Goal: Information Seeking & Learning: Find specific fact

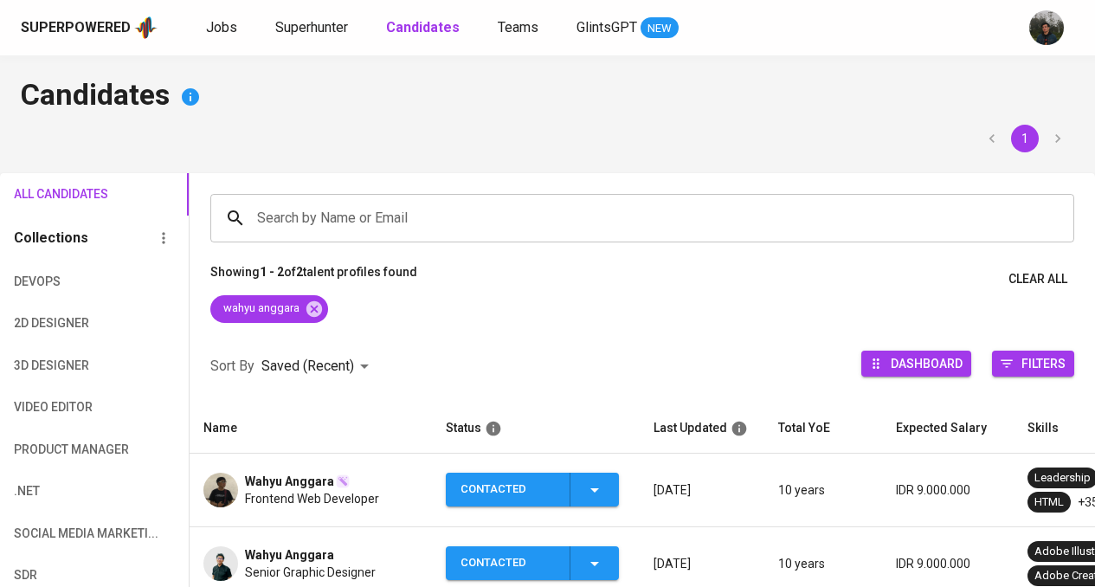
scroll to position [165, 0]
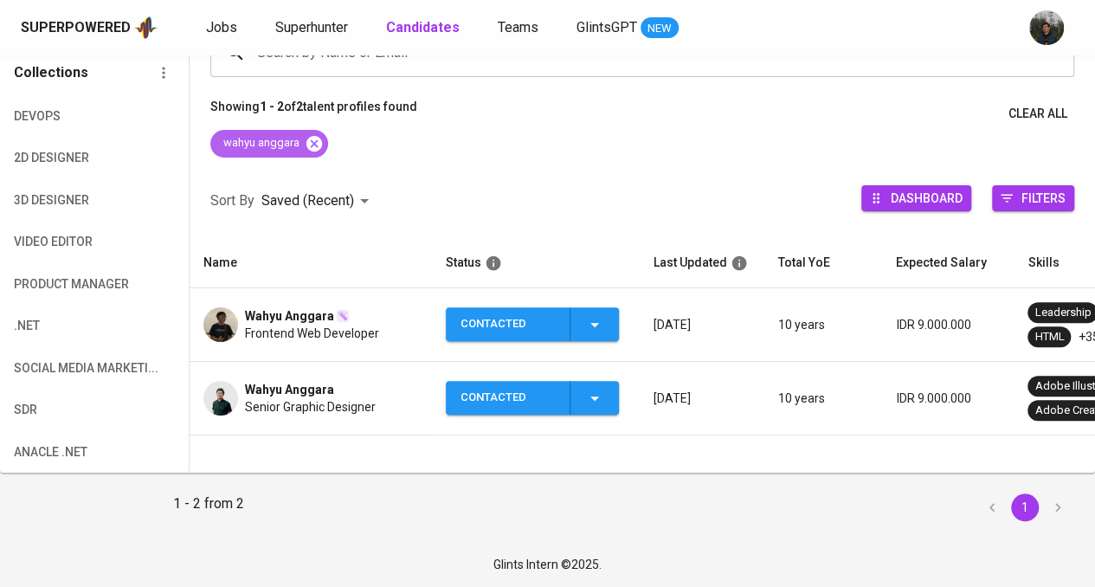
click at [319, 141] on icon at bounding box center [314, 143] width 16 height 16
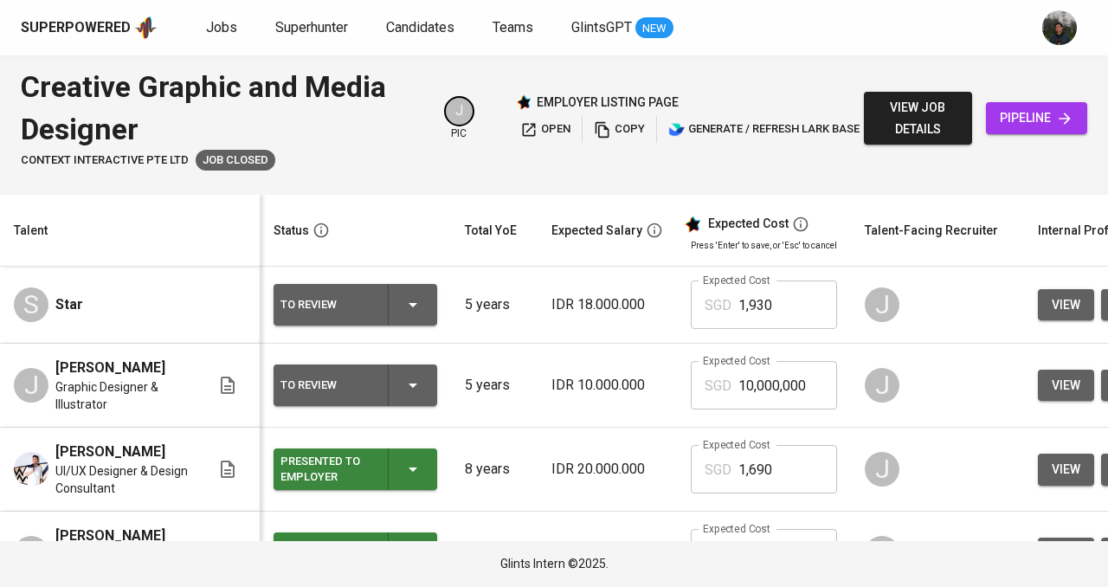
scroll to position [889, 0]
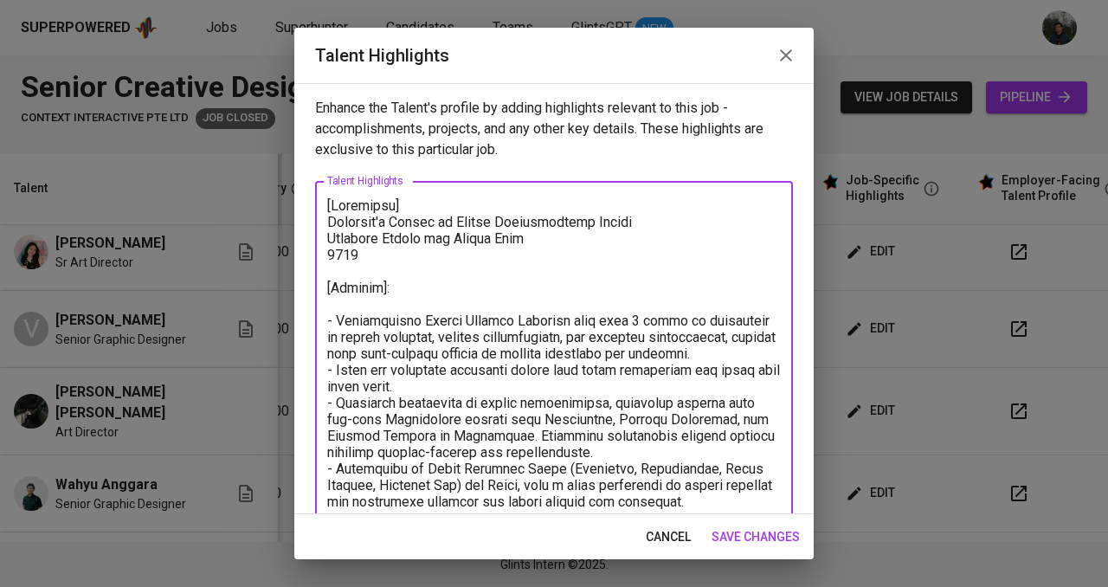
click at [795, 54] on icon "button" at bounding box center [786, 55] width 21 height 21
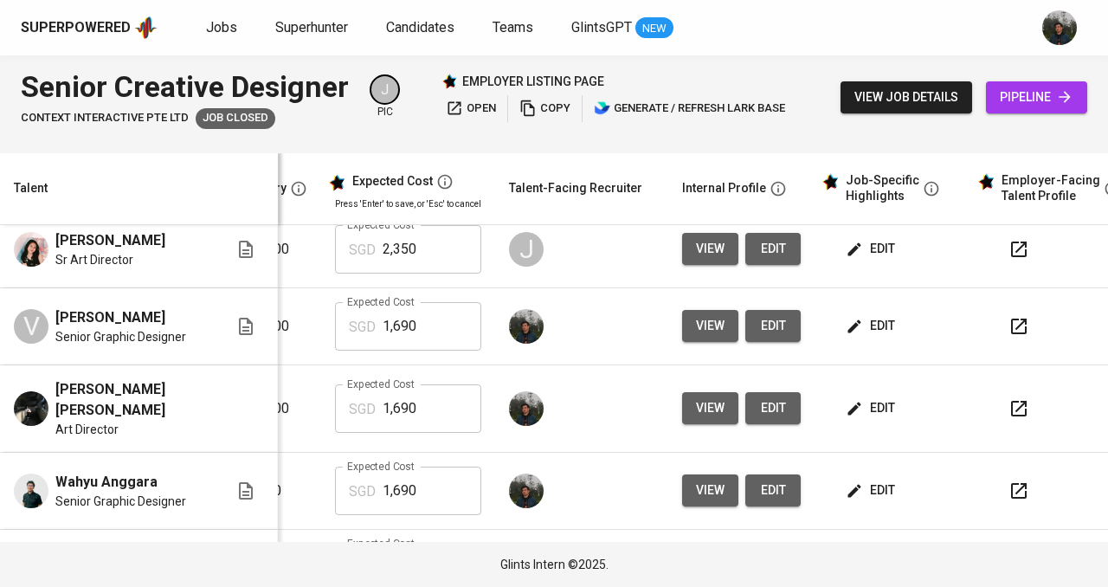
scroll to position [260, 374]
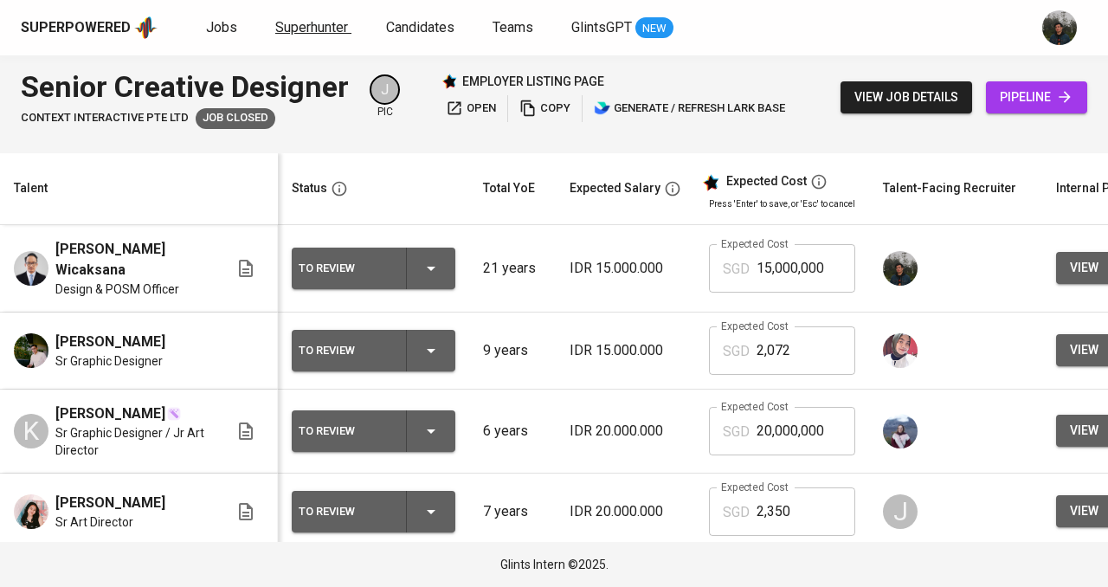
drag, startPoint x: 0, startPoint y: 0, endPoint x: 310, endPoint y: 35, distance: 311.8
click at [310, 35] on span "Superhunter" at bounding box center [311, 27] width 73 height 16
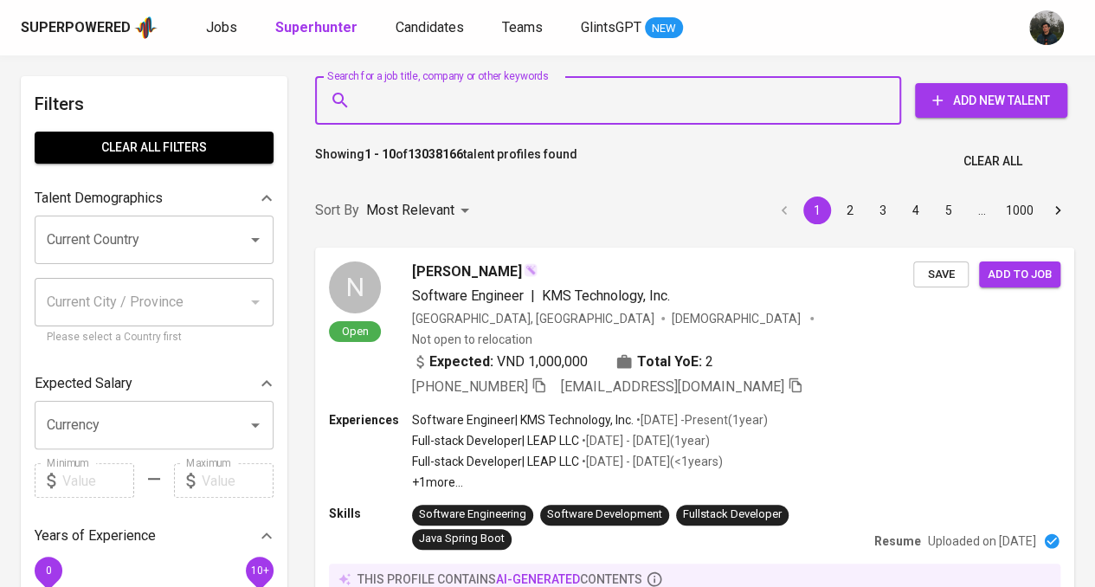
click at [421, 106] on input "Search for a job title, company or other keywords" at bounding box center [612, 100] width 510 height 33
paste input "[EMAIL_ADDRESS][DOMAIN_NAME]"
type input "[EMAIL_ADDRESS][DOMAIN_NAME]"
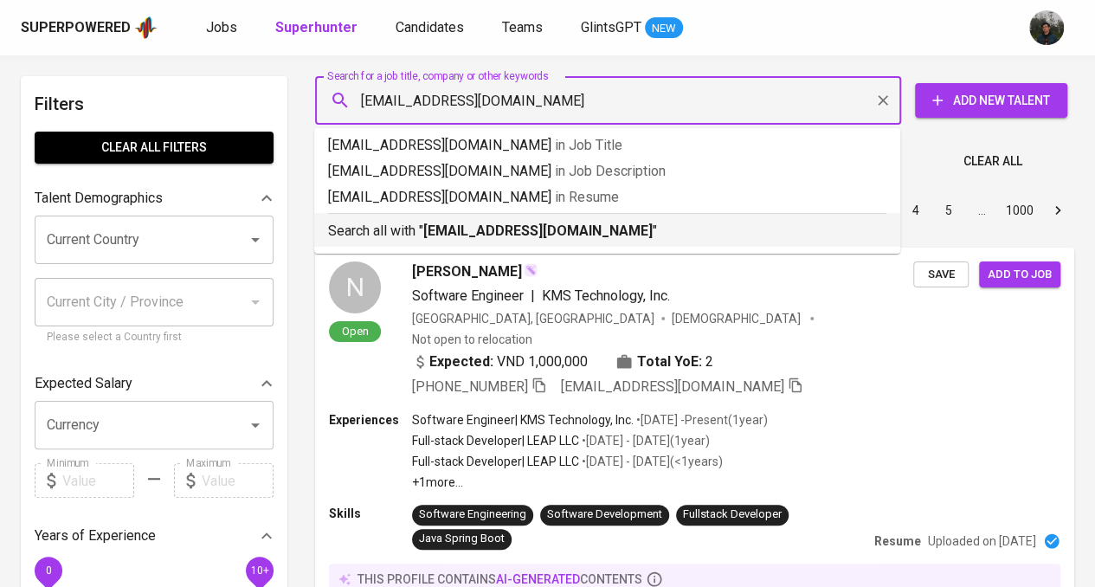
click at [531, 223] on b "[EMAIL_ADDRESS][DOMAIN_NAME]" at bounding box center [537, 230] width 229 height 16
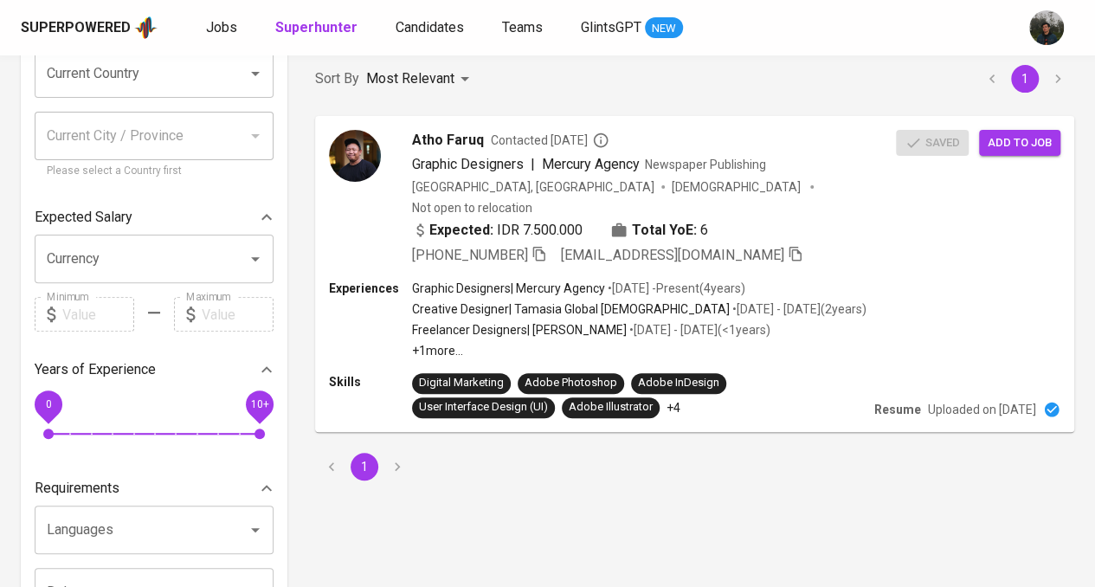
scroll to position [173, 0]
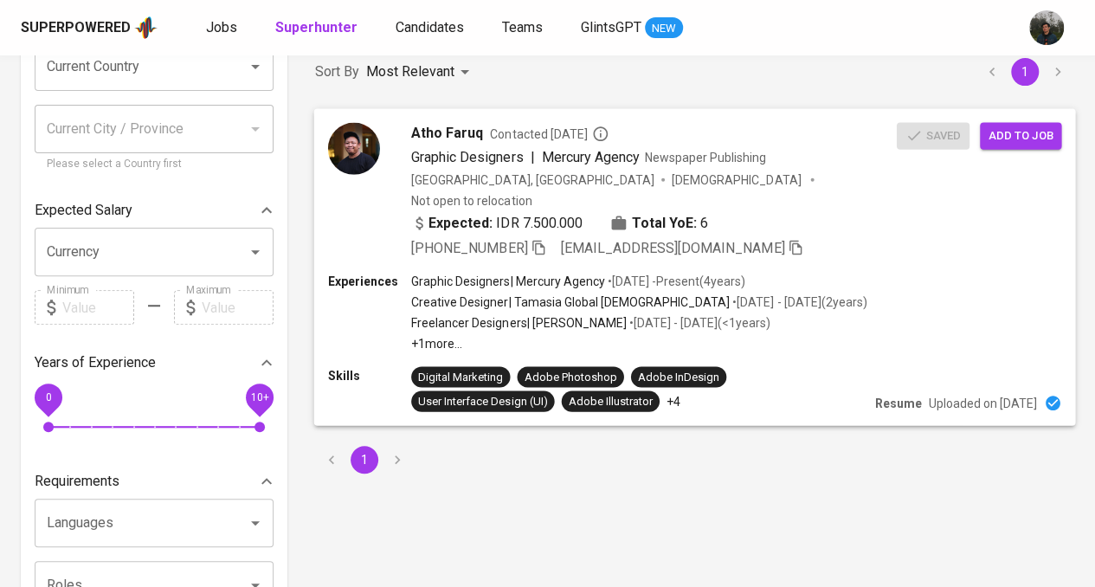
click at [802, 237] on div "[PHONE_NUMBER] [EMAIL_ADDRESS][DOMAIN_NAME]" at bounding box center [654, 247] width 486 height 21
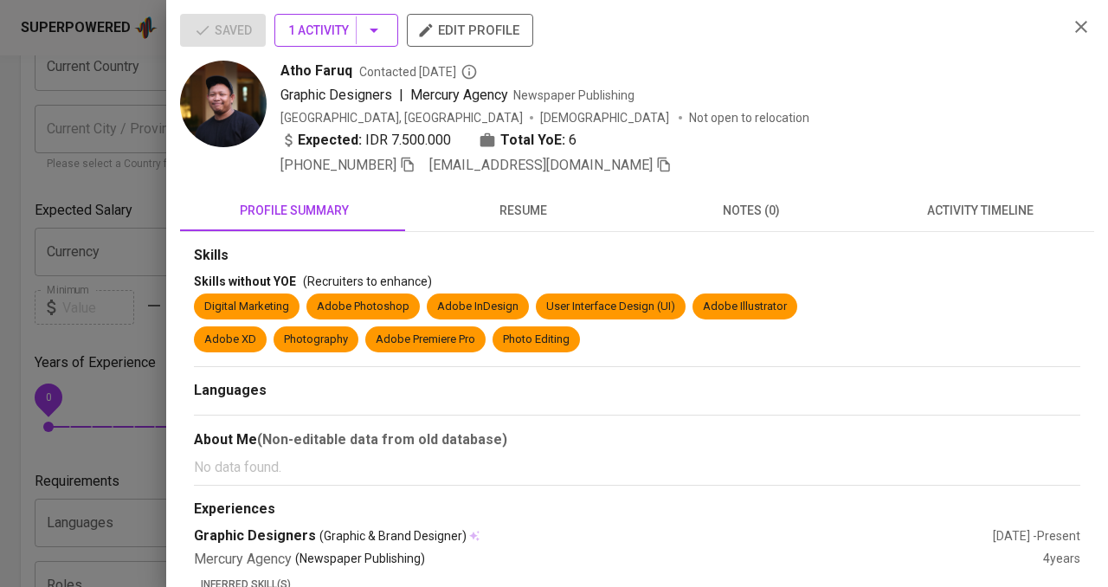
click at [348, 31] on span "1 Activity" at bounding box center [336, 31] width 96 height 22
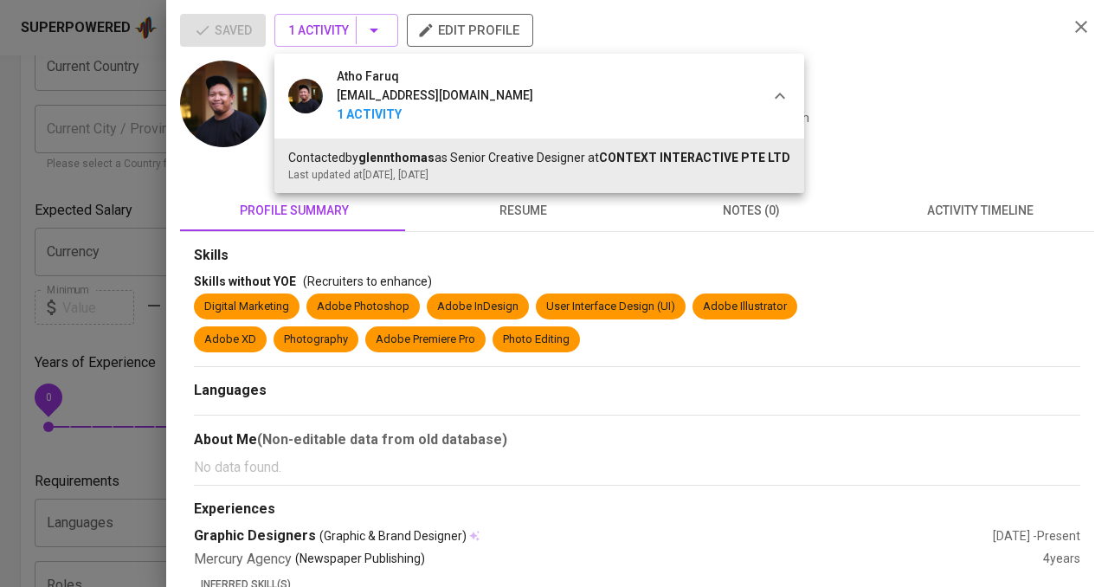
click at [924, 101] on div at bounding box center [554, 293] width 1108 height 587
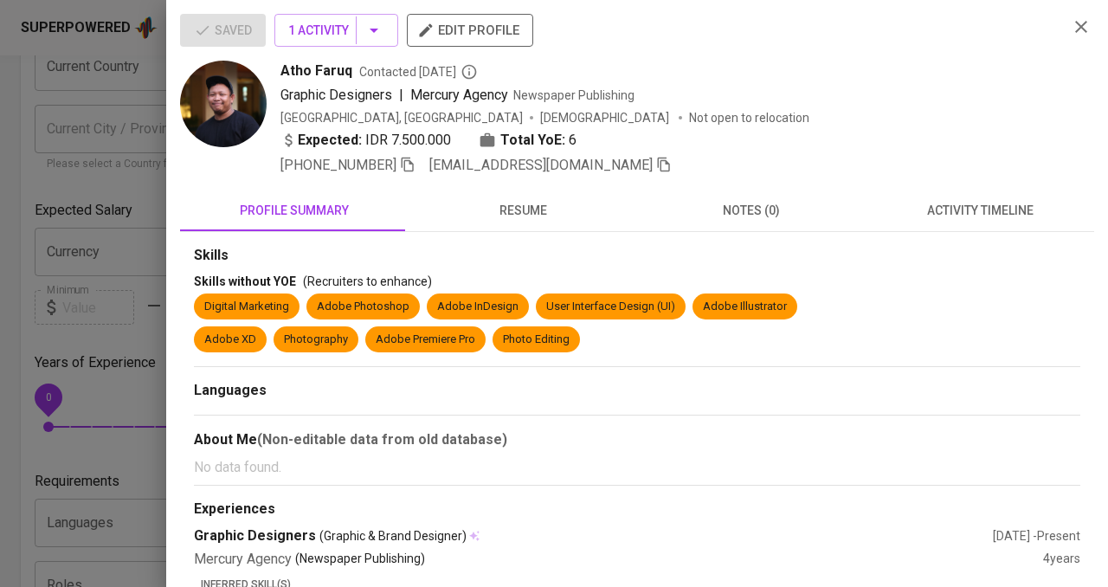
click at [410, 165] on icon "button" at bounding box center [408, 165] width 16 height 16
click at [95, 198] on div at bounding box center [554, 293] width 1108 height 587
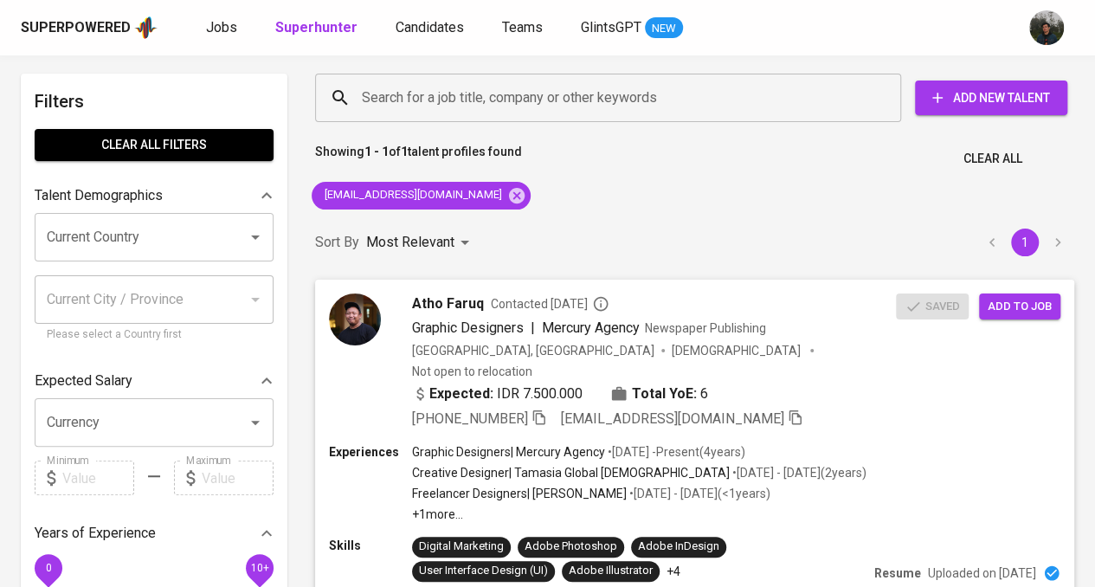
scroll to position [0, 0]
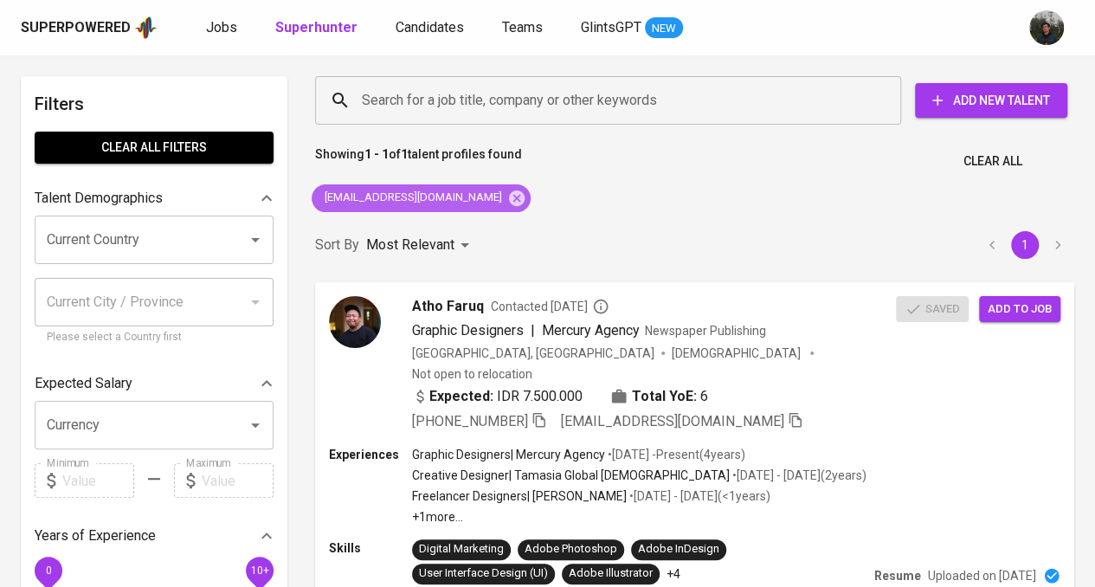
click at [509, 196] on icon at bounding box center [517, 198] width 16 height 16
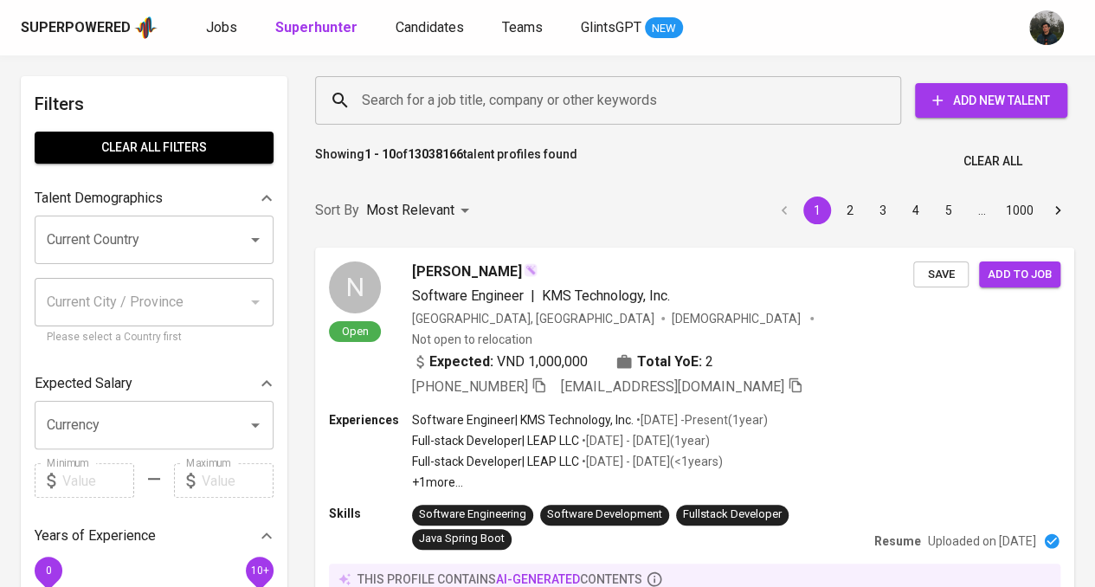
click at [501, 93] on input "Search for a job title, company or other keywords" at bounding box center [612, 100] width 510 height 33
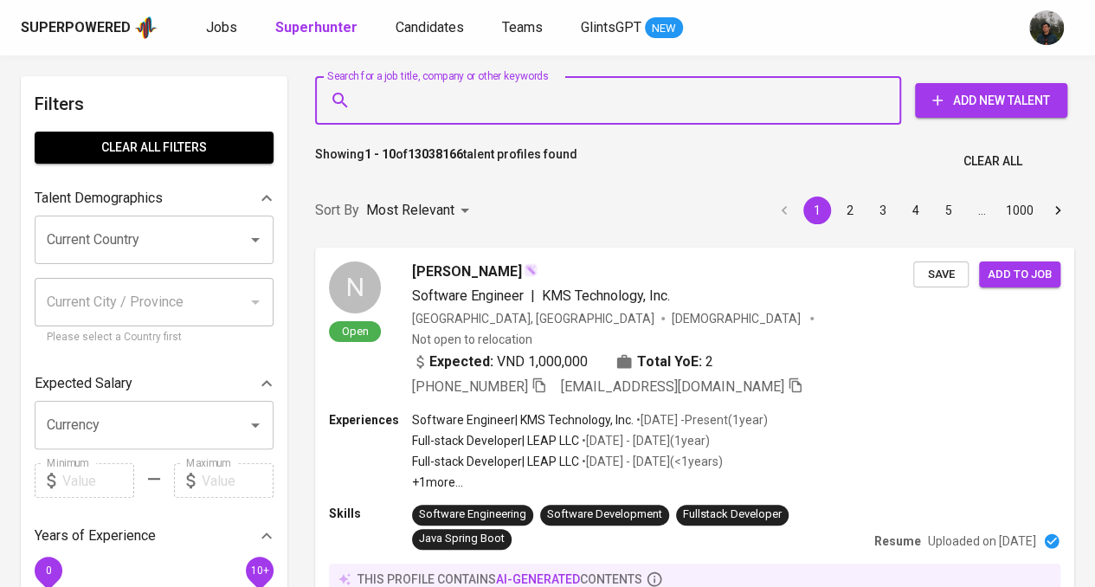
paste input "[EMAIL_ADDRESS][DOMAIN_NAME]"
type input "[EMAIL_ADDRESS][DOMAIN_NAME]"
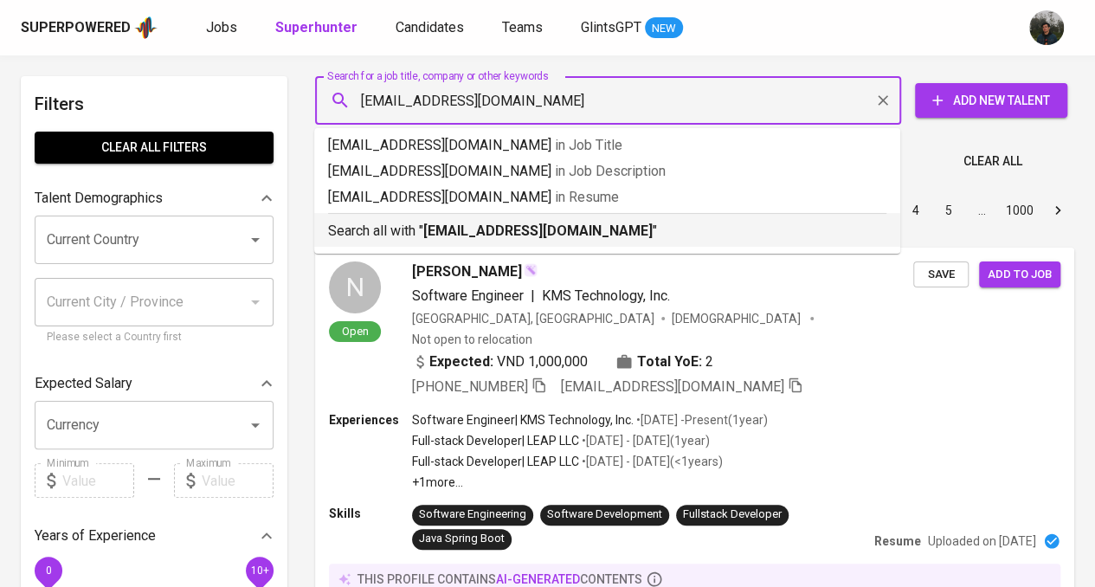
click at [461, 217] on div "Search all with " [EMAIL_ADDRESS][DOMAIN_NAME] "" at bounding box center [607, 227] width 558 height 29
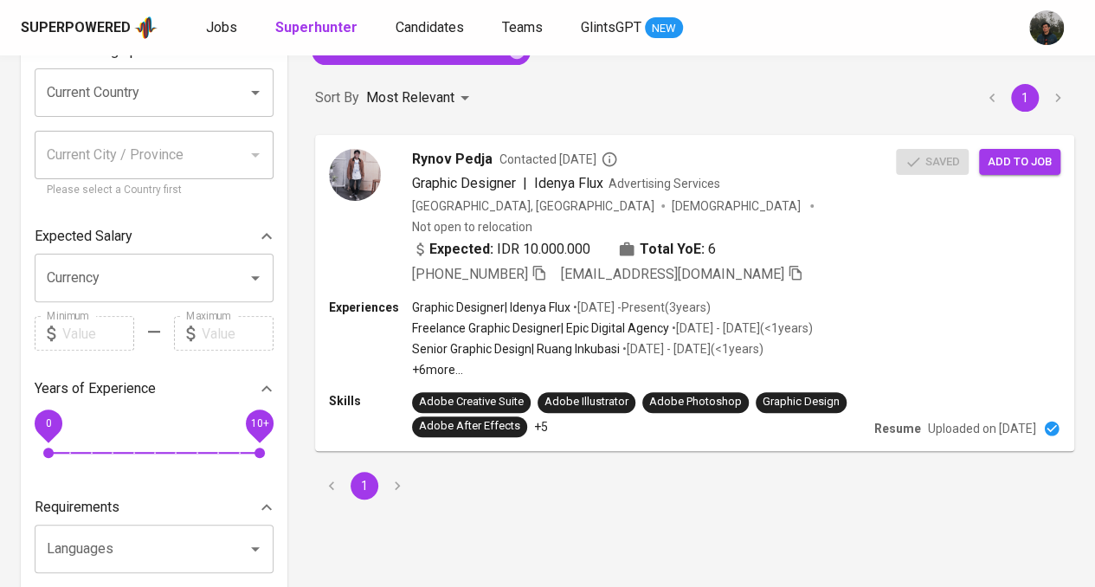
scroll to position [173, 0]
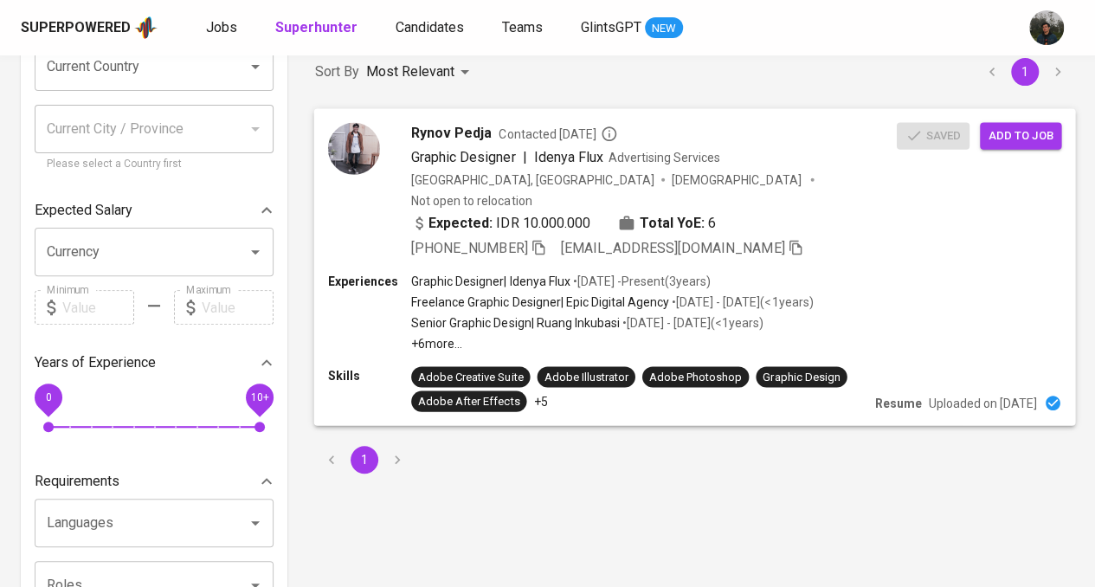
click at [803, 212] on div "Expected: IDR 10.000.000 Total YoE: 6" at bounding box center [654, 224] width 486 height 25
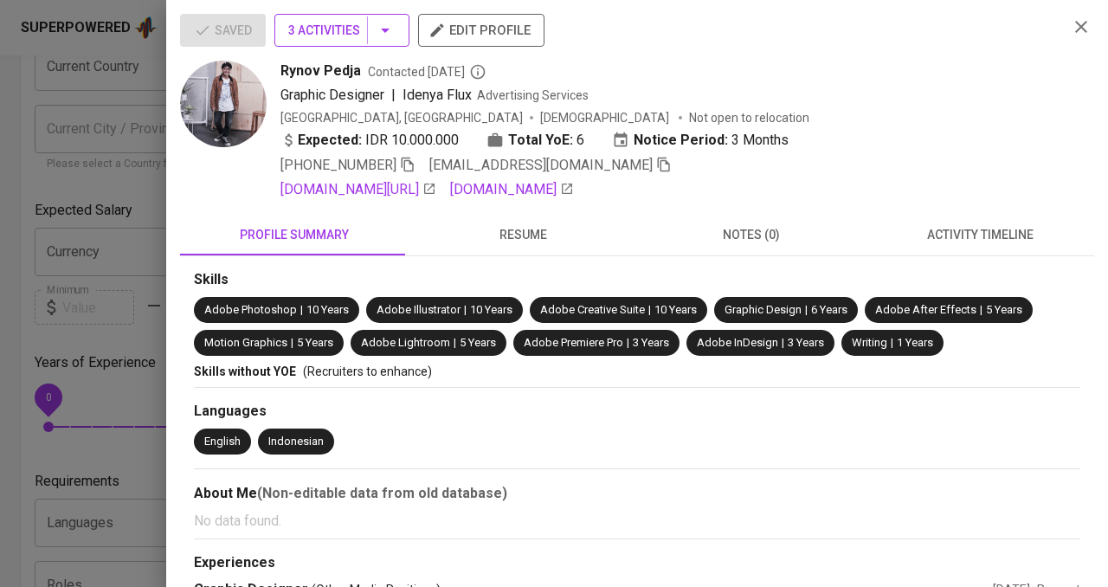
click at [370, 44] on button "3 Activities" at bounding box center [341, 30] width 135 height 33
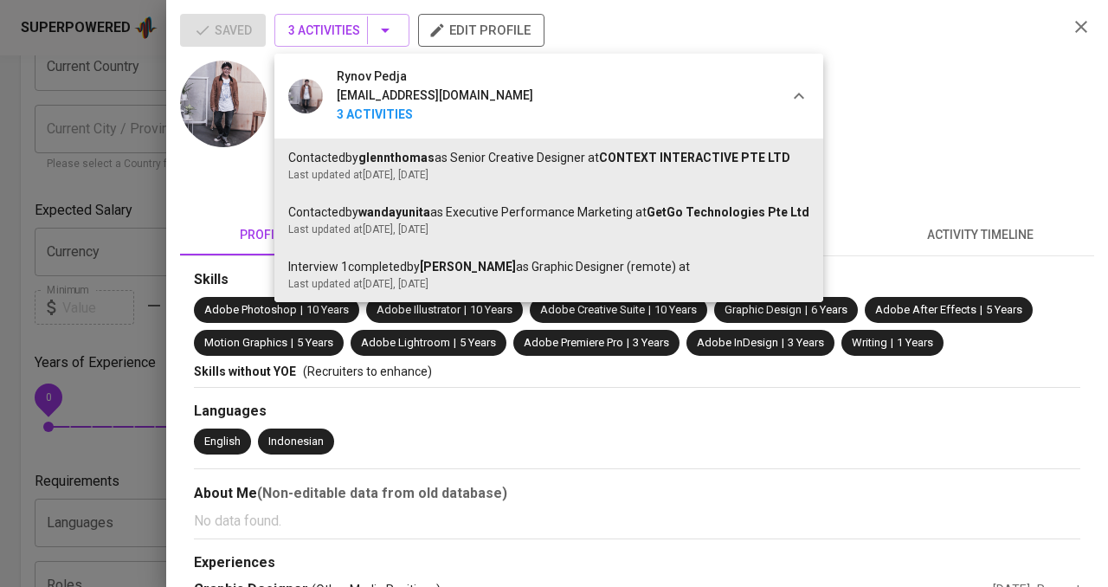
click at [911, 65] on div at bounding box center [554, 293] width 1108 height 587
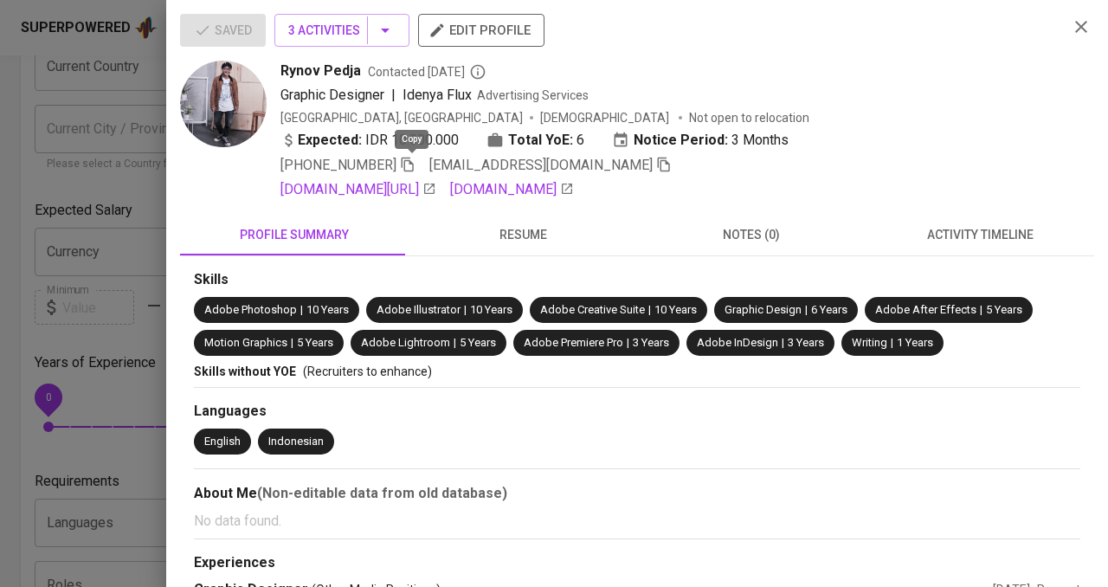
click at [414, 167] on icon "button" at bounding box center [408, 165] width 16 height 16
click at [656, 167] on icon "button" at bounding box center [664, 165] width 16 height 16
click at [100, 189] on div at bounding box center [554, 293] width 1108 height 587
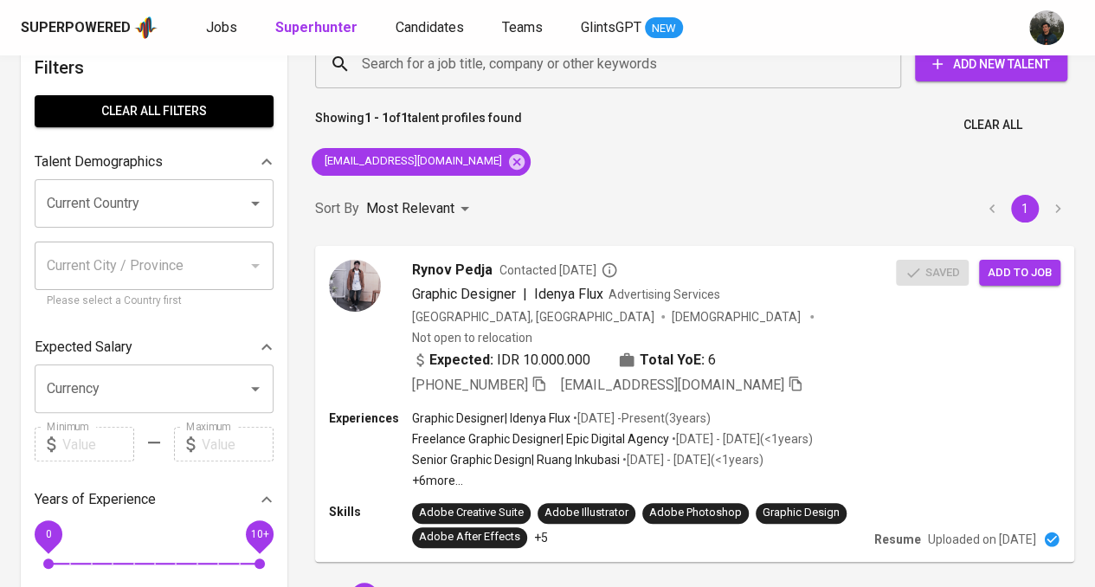
scroll to position [0, 0]
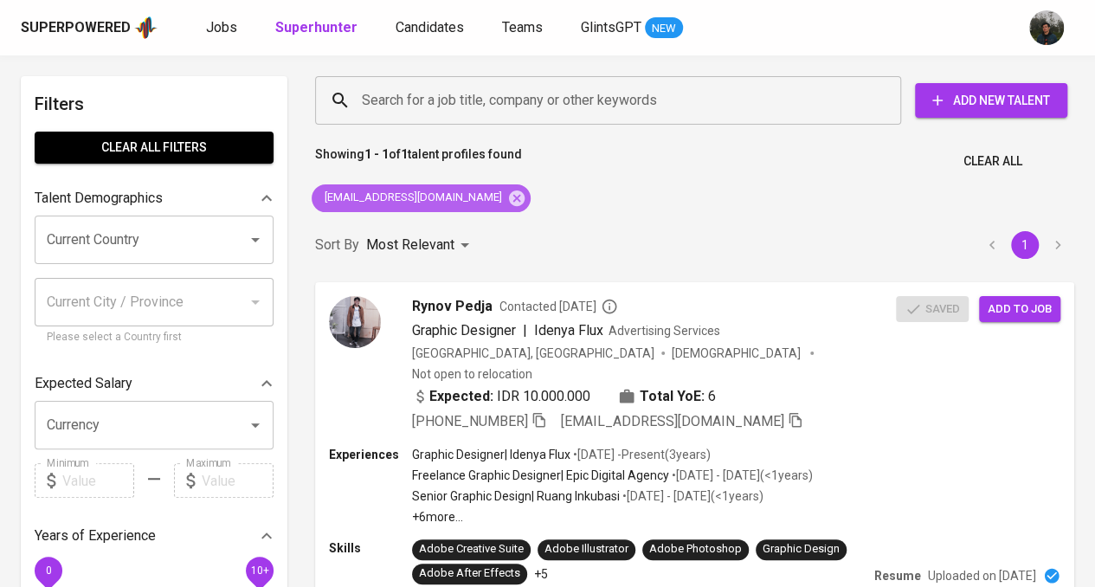
click at [507, 198] on icon at bounding box center [516, 198] width 19 height 19
